Goal: Information Seeking & Learning: Learn about a topic

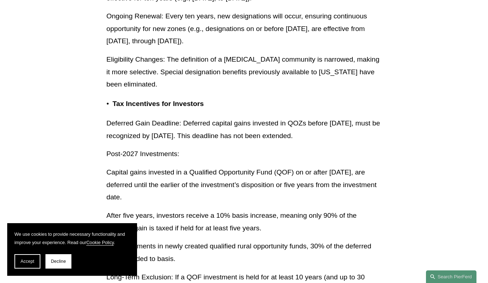
scroll to position [2127, 0]
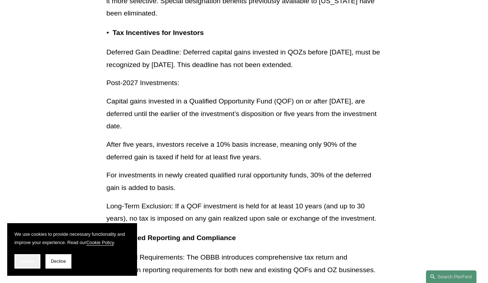
click at [33, 263] on span "Accept" at bounding box center [28, 261] width 14 height 5
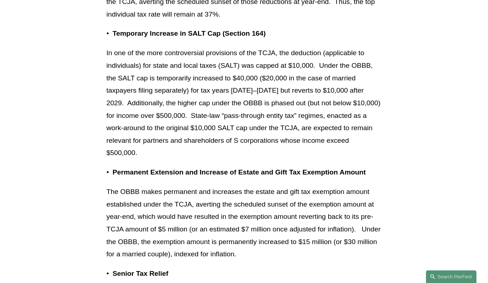
scroll to position [760, 0]
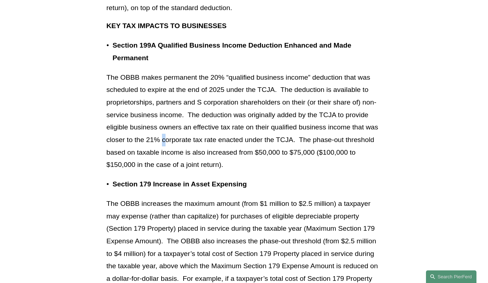
drag, startPoint x: 164, startPoint y: 143, endPoint x: 182, endPoint y: 143, distance: 18.4
click at [169, 143] on p "The OBBB makes permanent the 20% “qualified business income” deduction that was…" at bounding box center [243, 121] width 275 height 100
drag, startPoint x: 202, startPoint y: 143, endPoint x: 235, endPoint y: 144, distance: 32.4
click at [203, 143] on p "The OBBB makes permanent the 20% “qualified business income” deduction that was…" at bounding box center [243, 121] width 275 height 100
click at [249, 145] on p "The OBBB makes permanent the 20% “qualified business income” deduction that was…" at bounding box center [243, 121] width 275 height 100
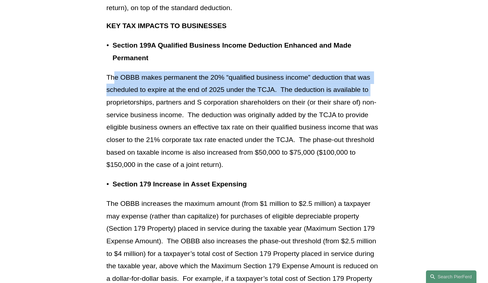
drag, startPoint x: 114, startPoint y: 79, endPoint x: 378, endPoint y: 97, distance: 264.8
click at [378, 97] on p "The OBBB makes permanent the 20% “qualified business income” deduction that was…" at bounding box center [243, 121] width 275 height 100
click at [137, 82] on p "The OBBB makes permanent the 20% “qualified business income” deduction that was…" at bounding box center [243, 121] width 275 height 100
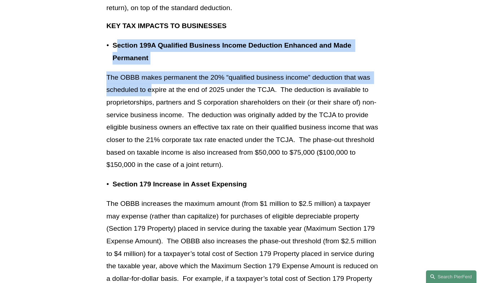
drag, startPoint x: 118, startPoint y: 44, endPoint x: 155, endPoint y: 86, distance: 55.2
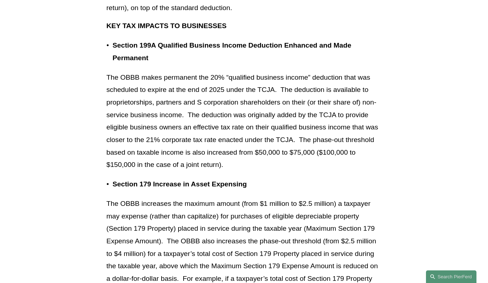
drag, startPoint x: 112, startPoint y: 44, endPoint x: 244, endPoint y: 166, distance: 179.8
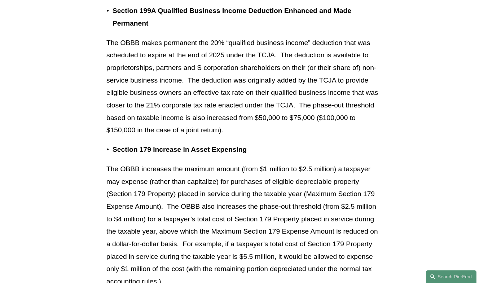
scroll to position [832, 0]
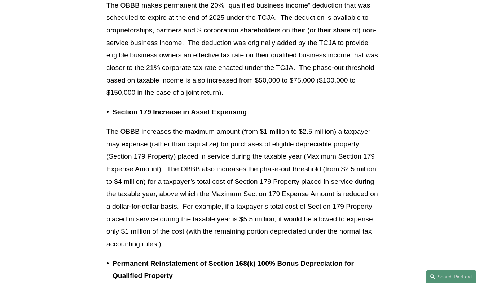
click at [172, 139] on p "The OBBB increases the maximum amount (from $1 million to $2.5 million) a taxpa…" at bounding box center [243, 187] width 275 height 125
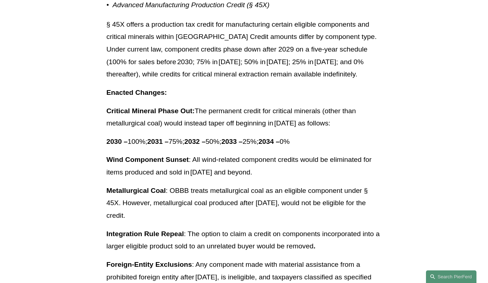
scroll to position [7365, 0]
